Goal: Transaction & Acquisition: Purchase product/service

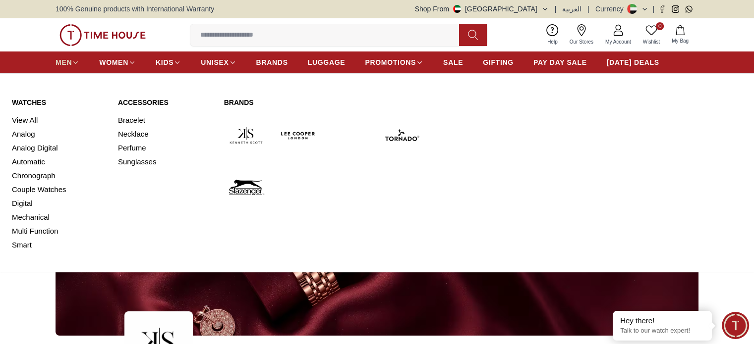
click at [61, 61] on span "MEN" at bounding box center [64, 62] width 16 height 10
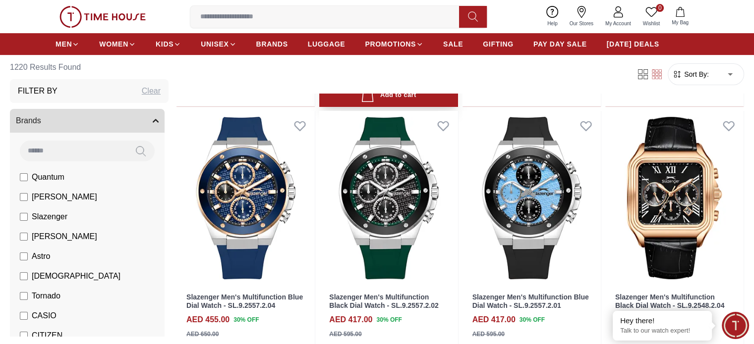
scroll to position [496, 0]
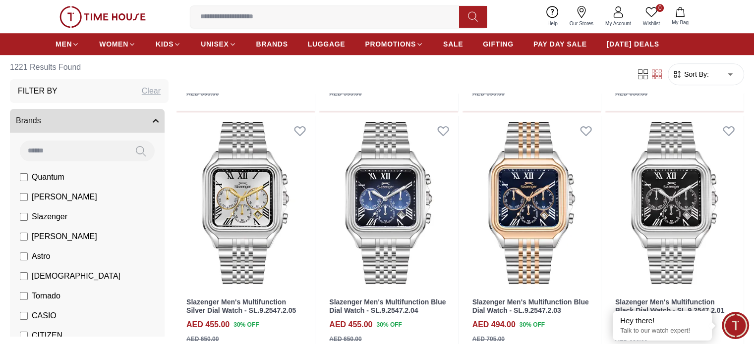
scroll to position [892, 0]
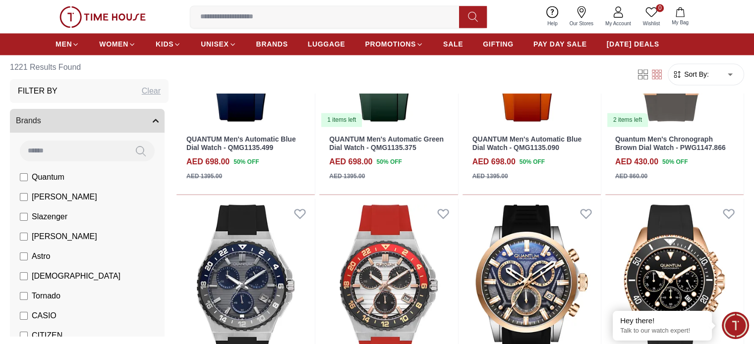
scroll to position [1685, 0]
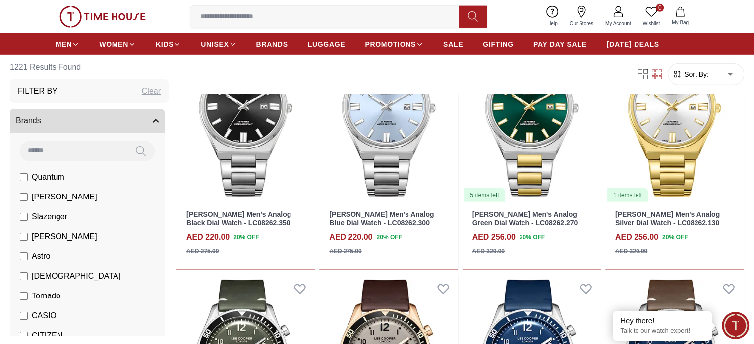
scroll to position [3172, 0]
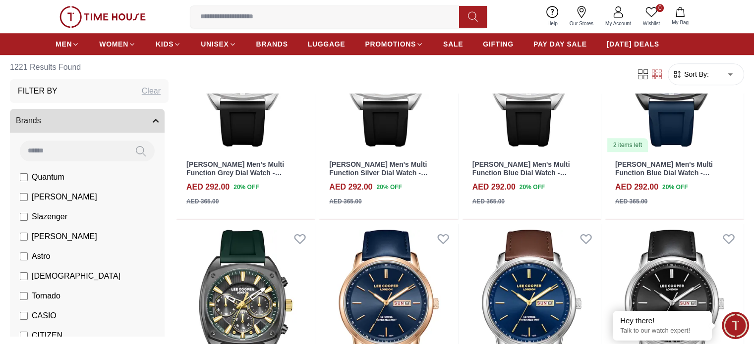
scroll to position [4808, 0]
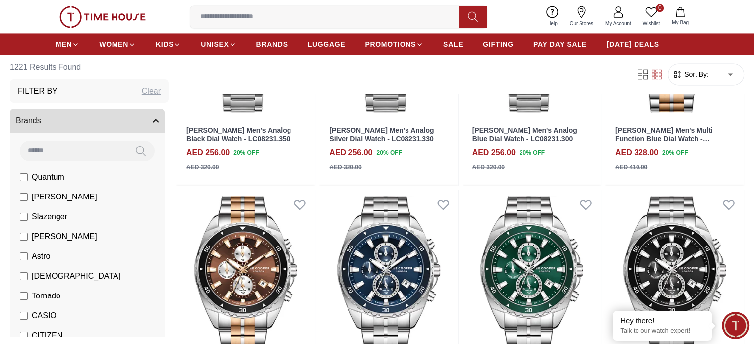
scroll to position [5452, 0]
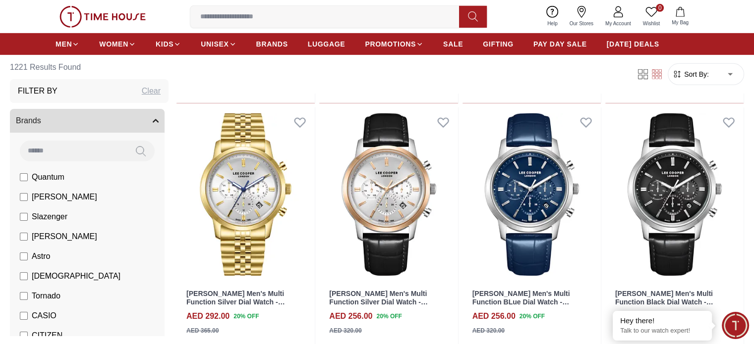
scroll to position [6939, 0]
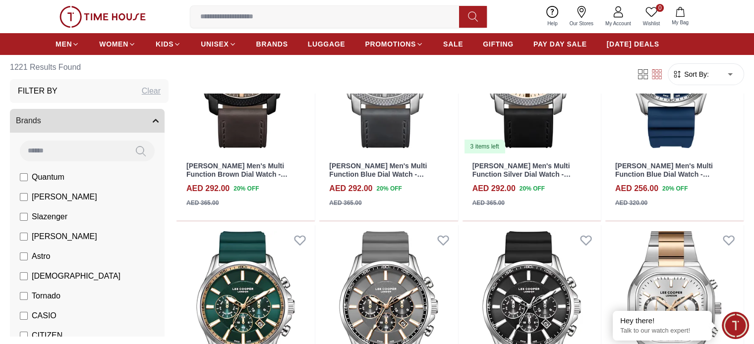
scroll to position [7683, 0]
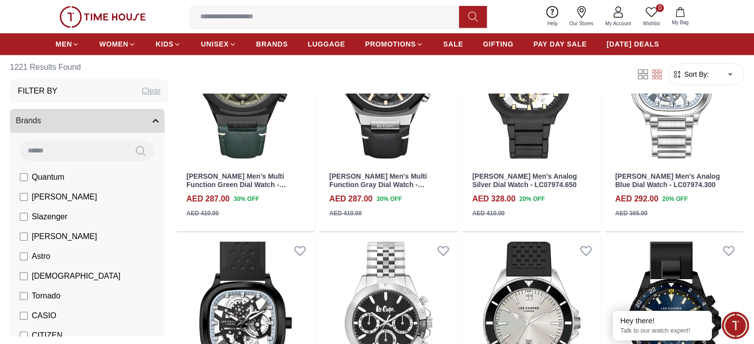
scroll to position [8625, 0]
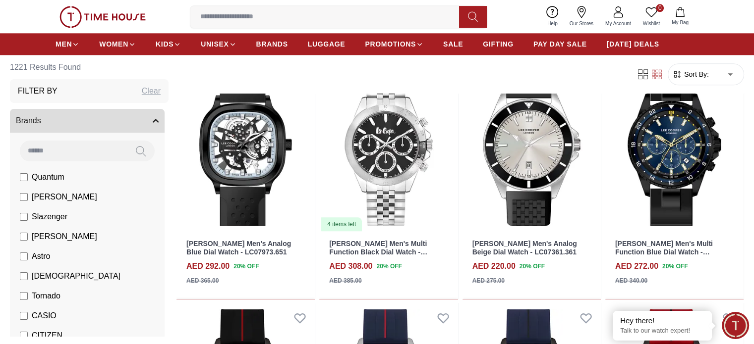
scroll to position [8773, 0]
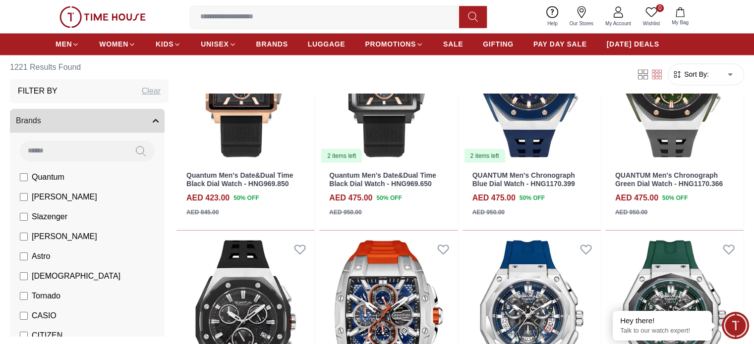
scroll to position [9269, 0]
